Goal: Transaction & Acquisition: Download file/media

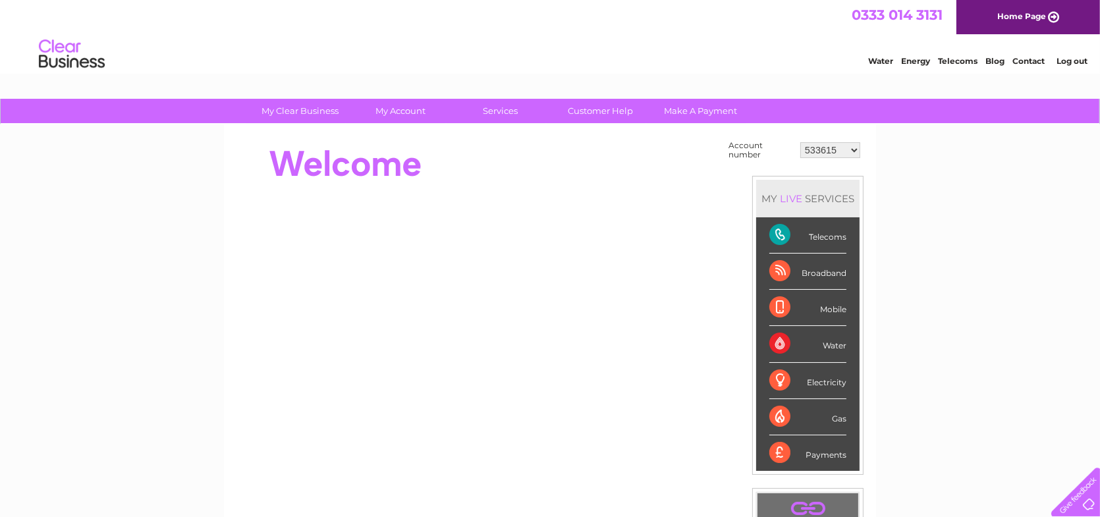
click at [1066, 61] on link "Log out" at bounding box center [1072, 61] width 31 height 10
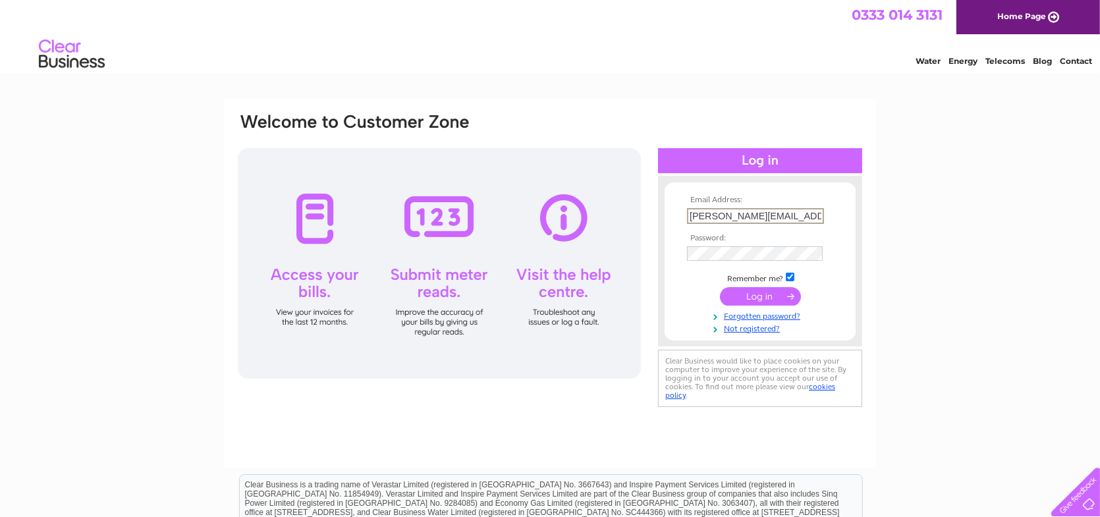
click at [752, 215] on input "mike@vaporever.co.uk" at bounding box center [755, 216] width 137 height 16
type input "clare@vaporever.co.uk"
click at [761, 295] on input "submit" at bounding box center [760, 295] width 81 height 18
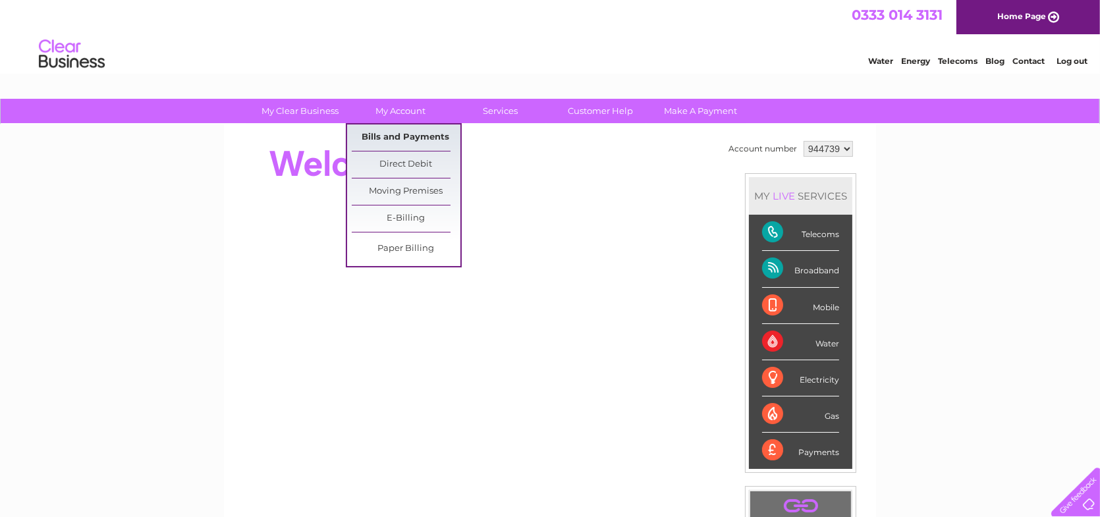
click at [394, 131] on link "Bills and Payments" at bounding box center [406, 138] width 109 height 26
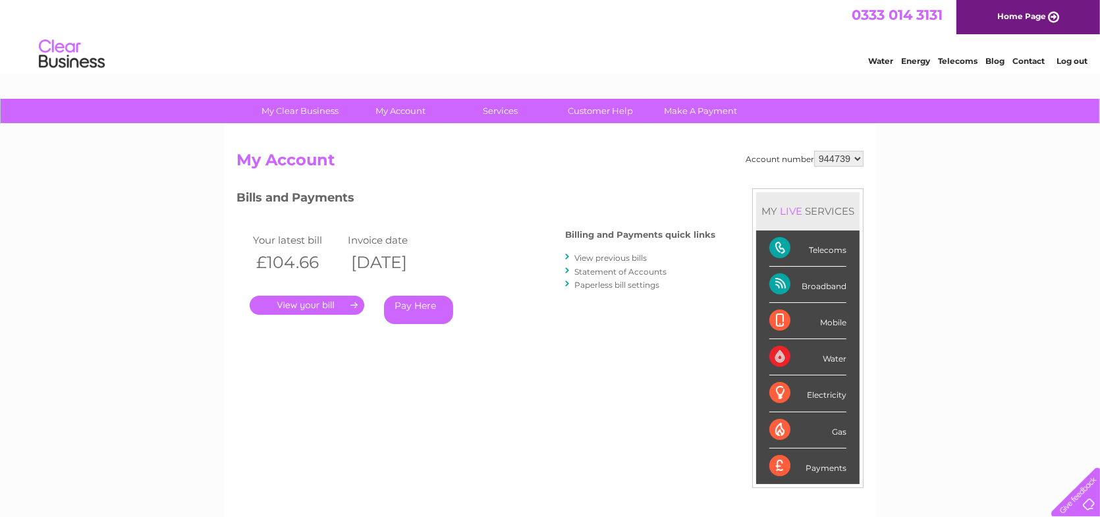
click at [593, 260] on link "View previous bills" at bounding box center [610, 258] width 72 height 10
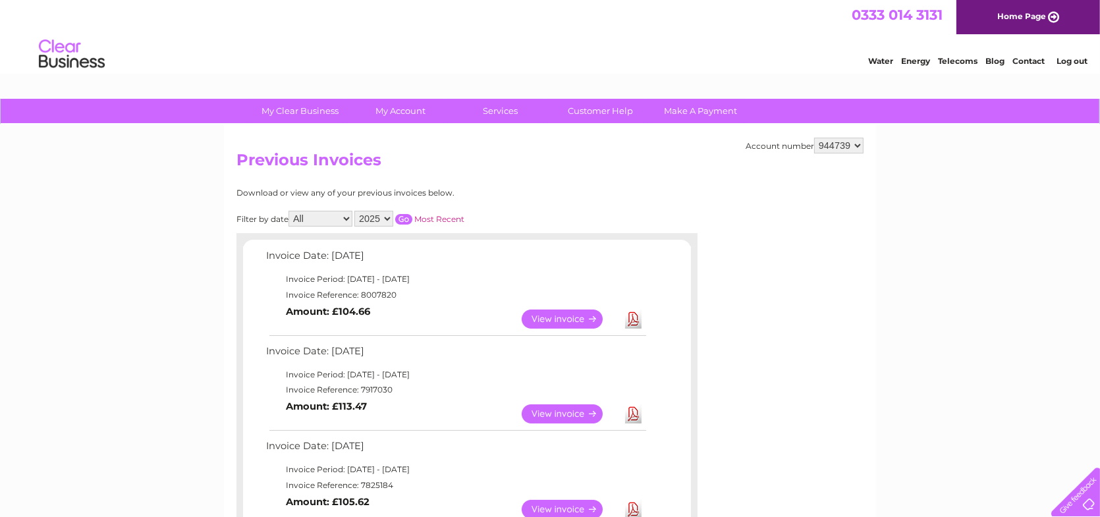
click at [630, 414] on link "Download" at bounding box center [633, 414] width 16 height 19
